Goal: Task Accomplishment & Management: Use online tool/utility

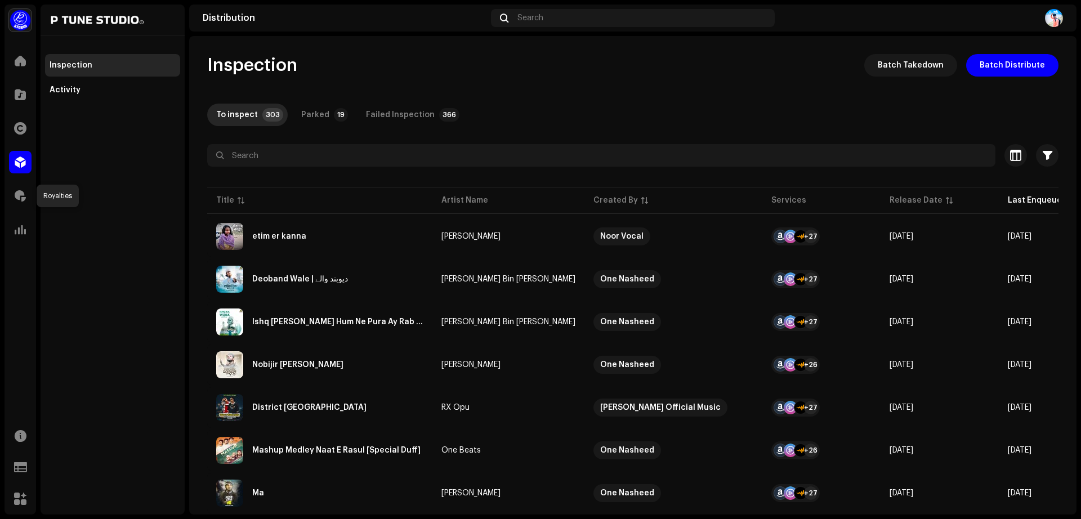
click at [15, 198] on span at bounding box center [20, 195] width 11 height 9
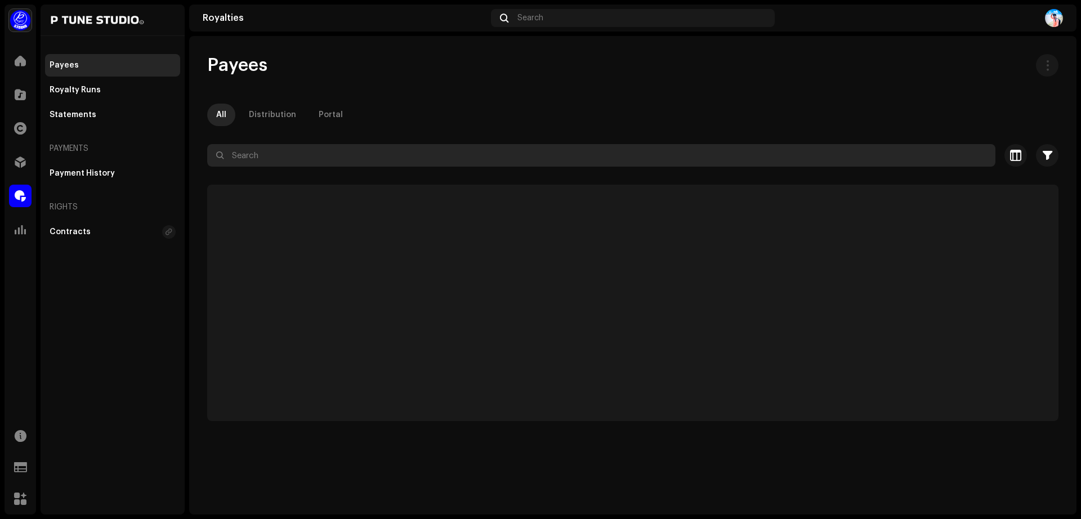
click at [329, 153] on input "text" at bounding box center [601, 155] width 788 height 23
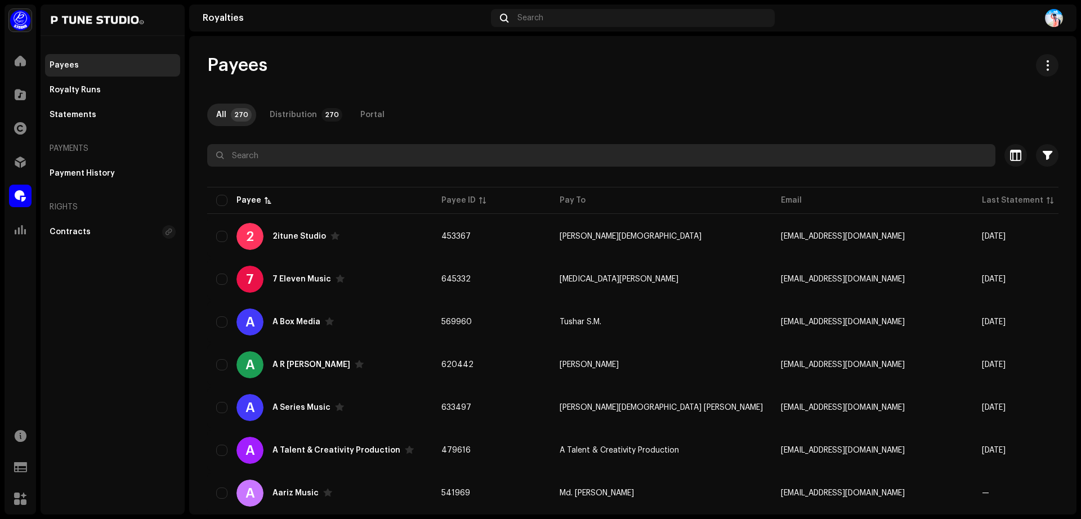
click at [329, 153] on input "text" at bounding box center [601, 155] width 788 height 23
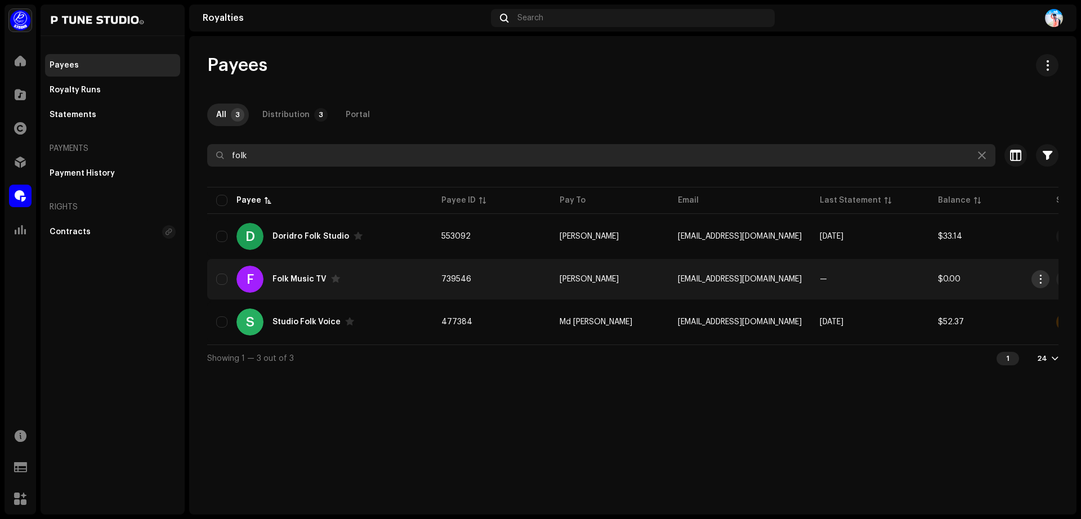
type input "folk"
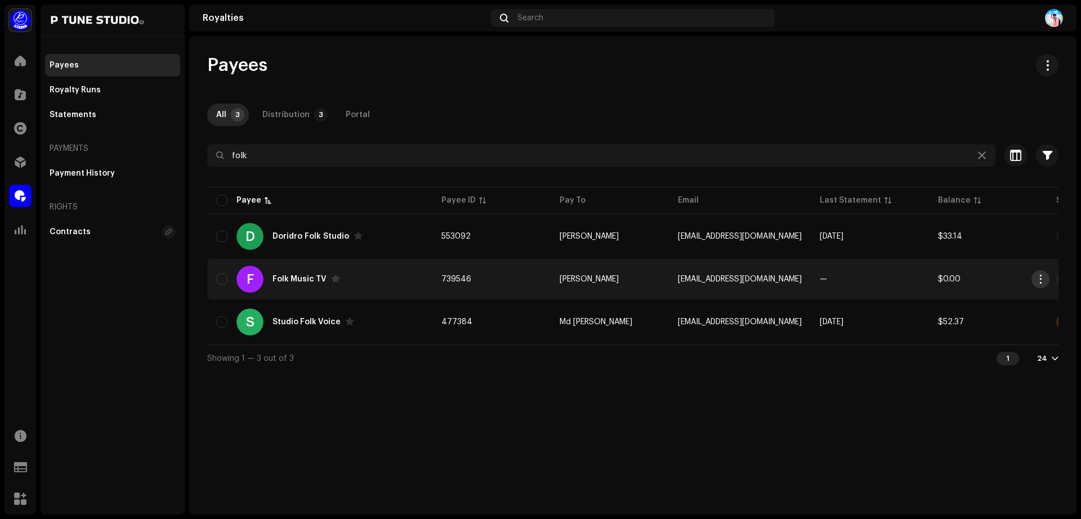
click at [1040, 279] on span "button" at bounding box center [1040, 279] width 8 height 9
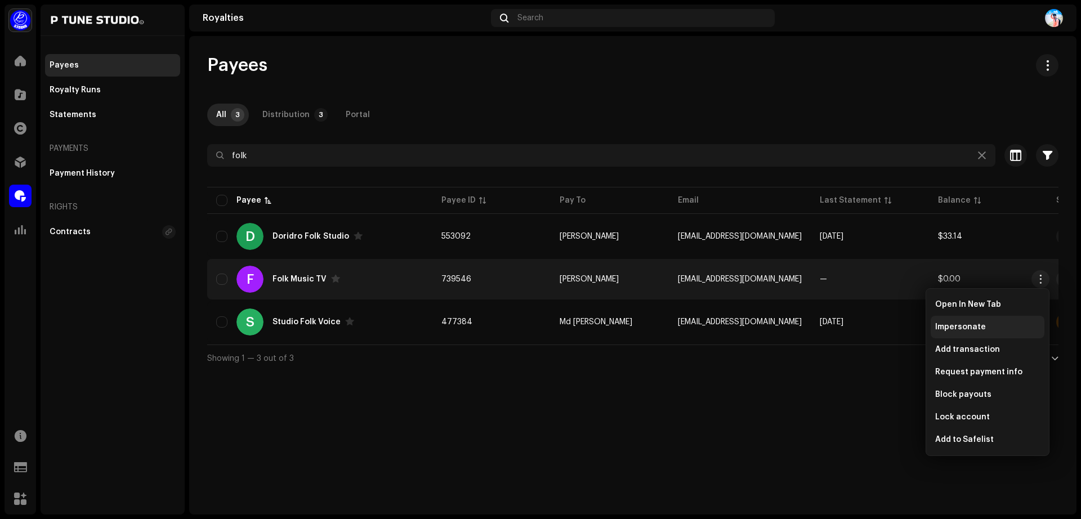
click at [960, 326] on span "Impersonate" at bounding box center [960, 327] width 51 height 9
